Goal: Check status: Check status

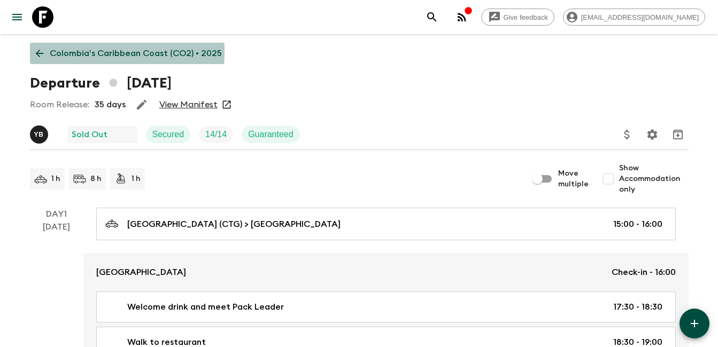
click at [38, 52] on icon at bounding box center [40, 54] width 12 height 12
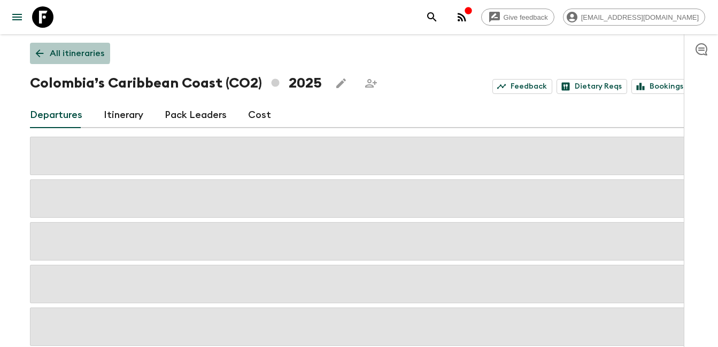
click at [38, 52] on icon at bounding box center [40, 54] width 12 height 12
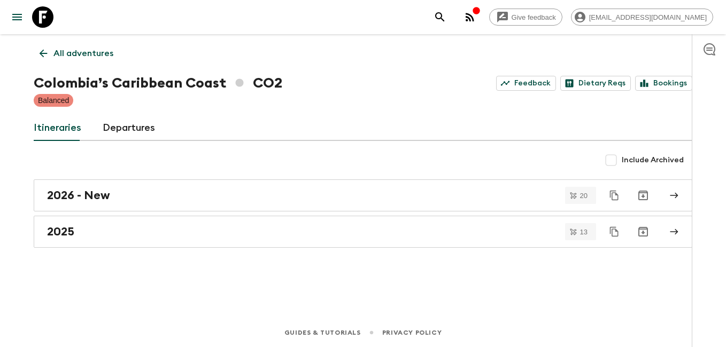
click at [38, 52] on icon at bounding box center [43, 54] width 12 height 12
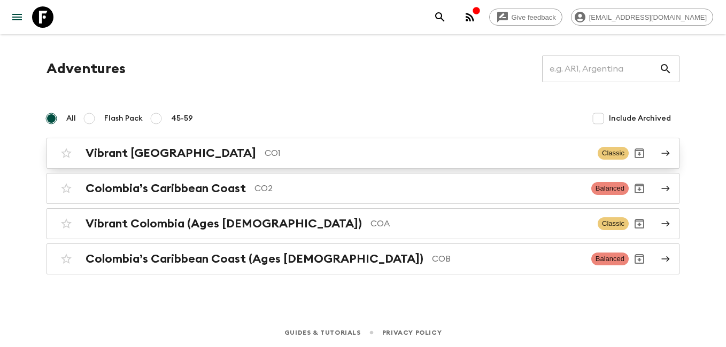
click at [178, 148] on h2 "Vibrant [GEOGRAPHIC_DATA]" at bounding box center [171, 153] width 171 height 14
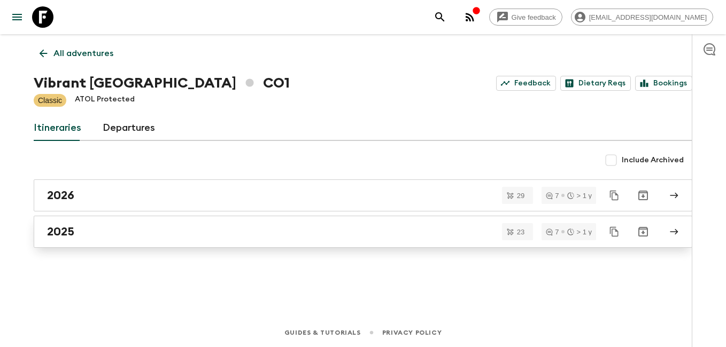
click at [143, 229] on div "2025" at bounding box center [353, 232] width 612 height 14
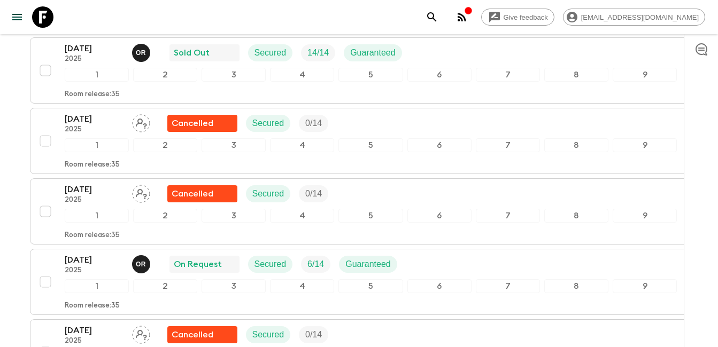
scroll to position [354, 0]
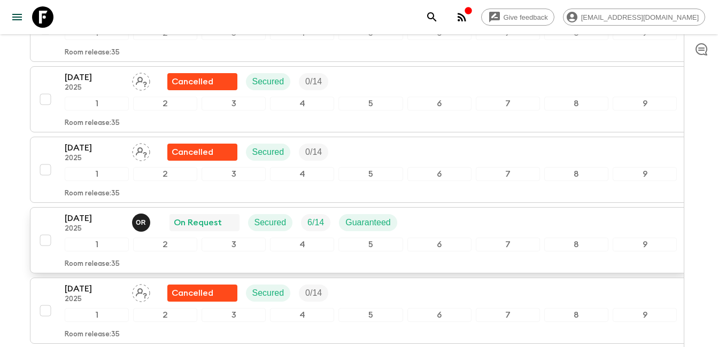
click at [107, 224] on p "[DATE]" at bounding box center [94, 218] width 59 height 13
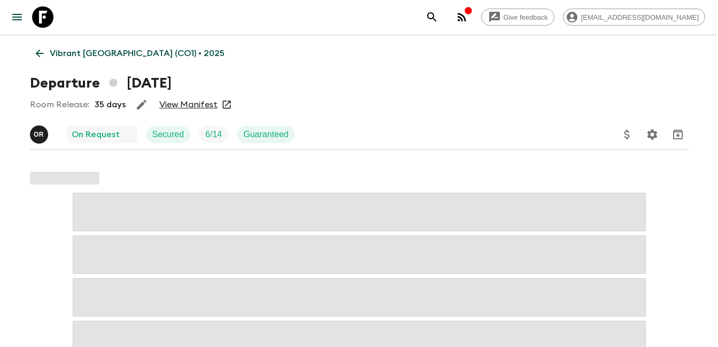
click at [195, 104] on link "View Manifest" at bounding box center [188, 104] width 58 height 11
